Goal: Task Accomplishment & Management: Complete application form

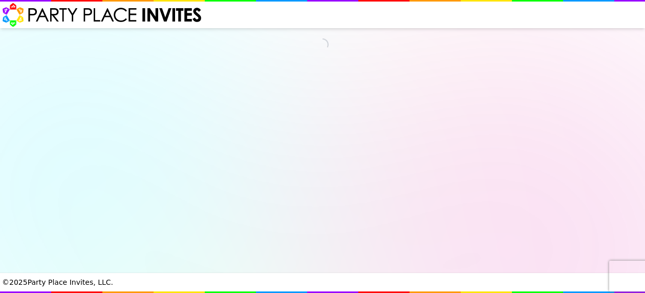
select select "540260"
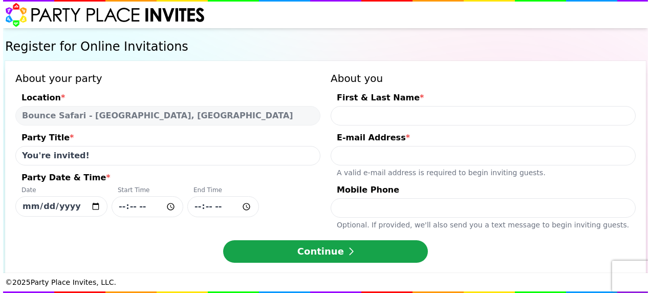
scroll to position [9, 0]
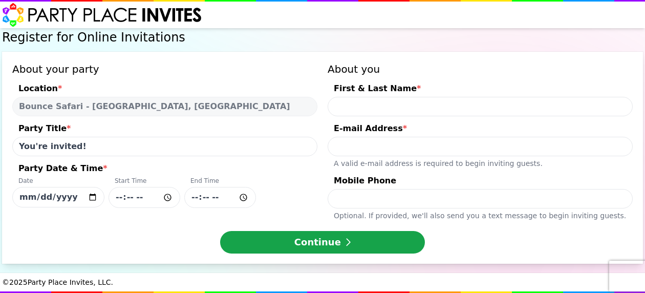
click at [401, 103] on input "First & Last Name *" at bounding box center [479, 106] width 305 height 19
type input "[PERSON_NAME] & [PERSON_NAME]"
click at [366, 147] on input "E-mail Address * A valid e-mail address is required to begin inviting guests." at bounding box center [479, 146] width 305 height 19
type input "[EMAIL_ADDRESS][DOMAIN_NAME]"
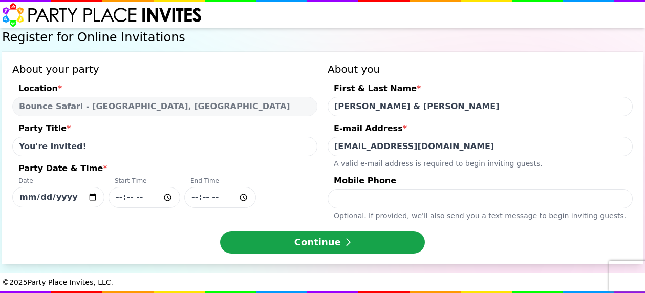
type input "5512023720"
click at [91, 198] on input "[DATE]" at bounding box center [58, 197] width 92 height 20
type input "[DATE]"
click at [168, 194] on input "Party Date & Time * Date [DATE] Start Time End Time" at bounding box center [144, 197] width 72 height 21
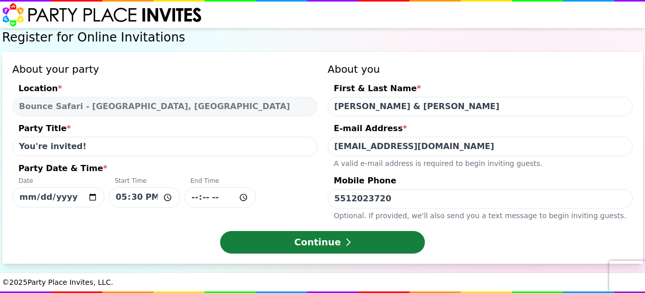
type input "17:30"
click at [315, 238] on button "Continue" at bounding box center [322, 242] width 205 height 23
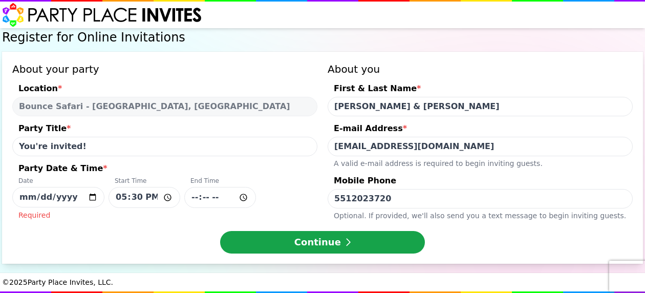
click at [238, 195] on input "Party Date & Time * Date [DATE] Start Time 17:30 End Time Required" at bounding box center [220, 197] width 72 height 21
type input "19:15"
click at [375, 106] on input "[PERSON_NAME] & [PERSON_NAME]" at bounding box center [479, 106] width 305 height 19
click at [436, 98] on input "[PERSON_NAME] & [PERSON_NAME]" at bounding box center [479, 106] width 305 height 19
click at [355, 105] on input "[PERSON_NAME] & [PERSON_NAME]" at bounding box center [479, 106] width 305 height 19
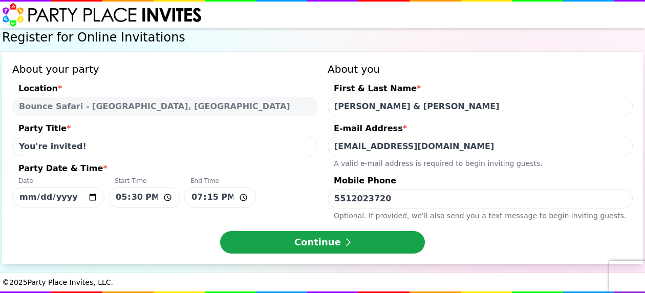
click at [358, 105] on input "[PERSON_NAME] & [PERSON_NAME]" at bounding box center [479, 106] width 305 height 19
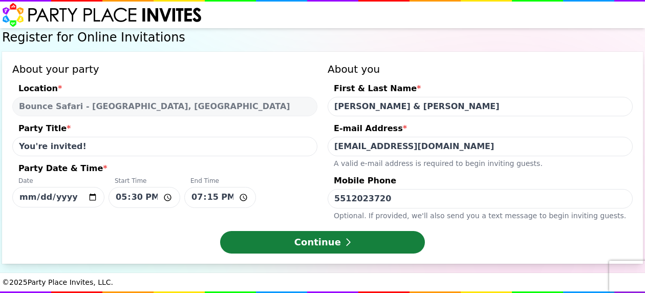
type input "[PERSON_NAME] & [PERSON_NAME]"
click at [354, 243] on button "Continue" at bounding box center [322, 242] width 205 height 23
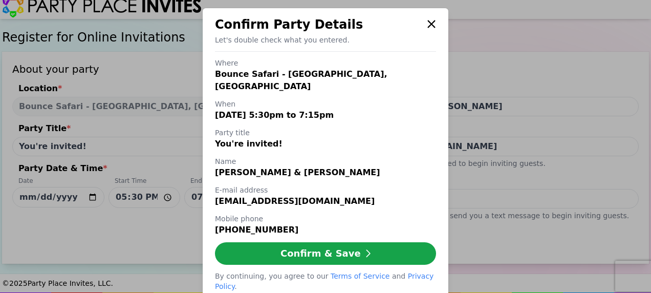
click at [430, 29] on icon at bounding box center [431, 24] width 9 height 12
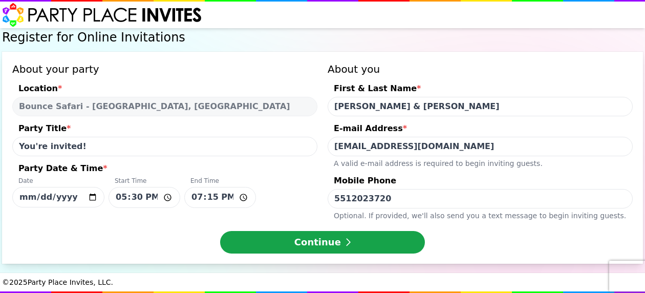
click at [113, 145] on input "You're invited!" at bounding box center [164, 146] width 305 height 19
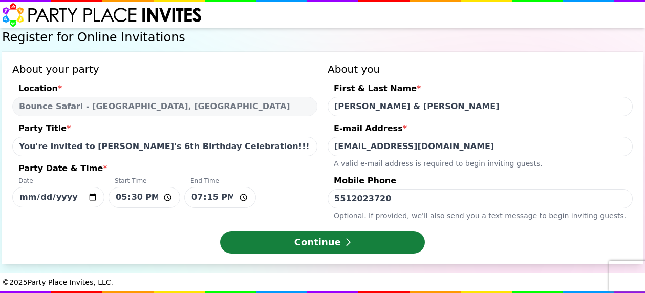
type input "You're invited to [PERSON_NAME]'s 6th Birthday Celebration!!!"
click at [314, 240] on button "Continue" at bounding box center [322, 242] width 205 height 23
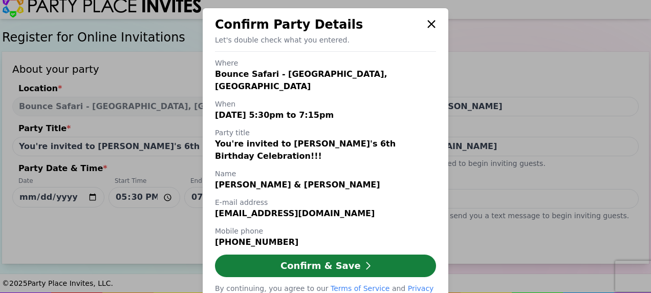
click at [353, 254] on button "Confirm & Save" at bounding box center [325, 265] width 221 height 23
